Goal: Task Accomplishment & Management: Manage account settings

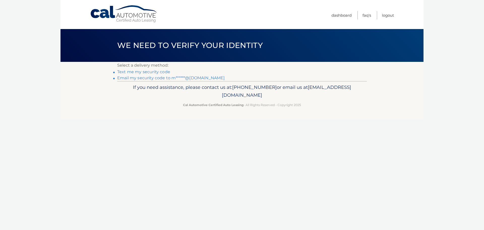
click at [151, 71] on link "Text me my security code" at bounding box center [143, 71] width 53 height 5
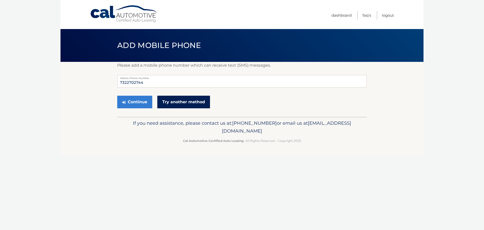
click at [183, 101] on link "Try another method" at bounding box center [183, 101] width 53 height 13
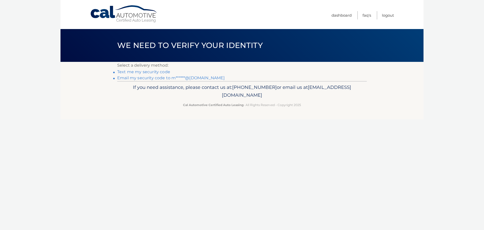
click at [148, 77] on link "Email my security code to m******@[DOMAIN_NAME]" at bounding box center [171, 77] width 108 height 5
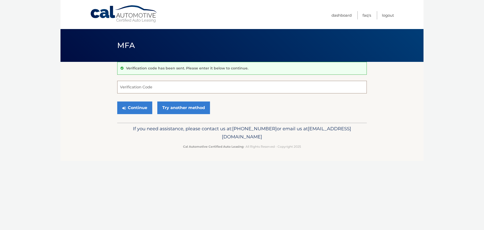
click at [120, 87] on input "Verification Code" at bounding box center [241, 87] width 249 height 13
type input "834658"
click at [133, 107] on button "Continue" at bounding box center [134, 107] width 35 height 13
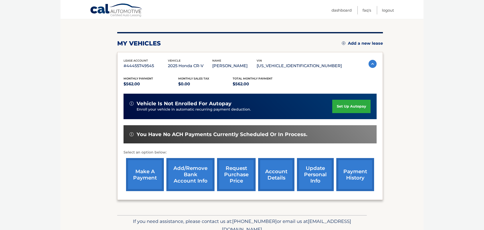
scroll to position [55, 0]
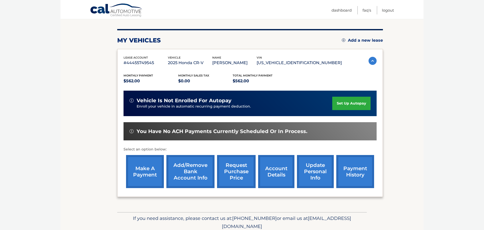
click at [145, 170] on link "make a payment" at bounding box center [145, 171] width 38 height 33
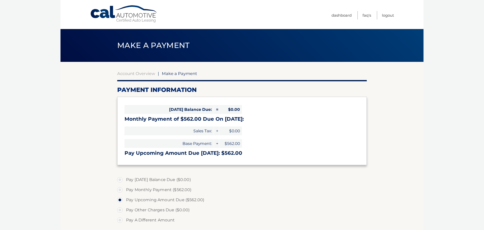
select select "NjAyYWViODYtY2YxOS00OTZlLTkzMjktMjQ2MDczMjlkNzM2"
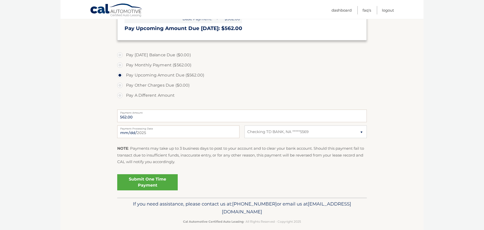
scroll to position [125, 0]
click at [143, 182] on link "Submit One Time Payment" at bounding box center [147, 181] width 60 height 16
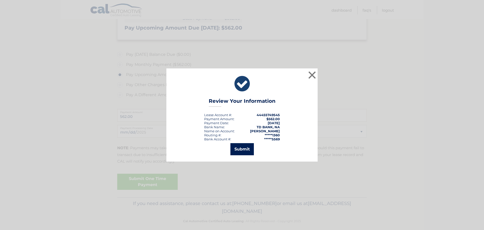
click at [246, 144] on button "Submit" at bounding box center [241, 149] width 23 height 12
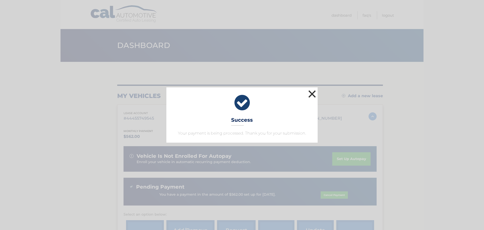
click at [311, 93] on button "×" at bounding box center [312, 94] width 10 height 10
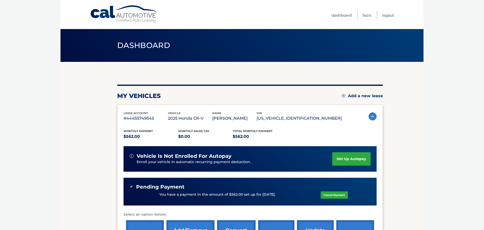
click at [382, 13] on link "Logout" at bounding box center [388, 15] width 12 height 8
